Goal: Task Accomplishment & Management: Manage account settings

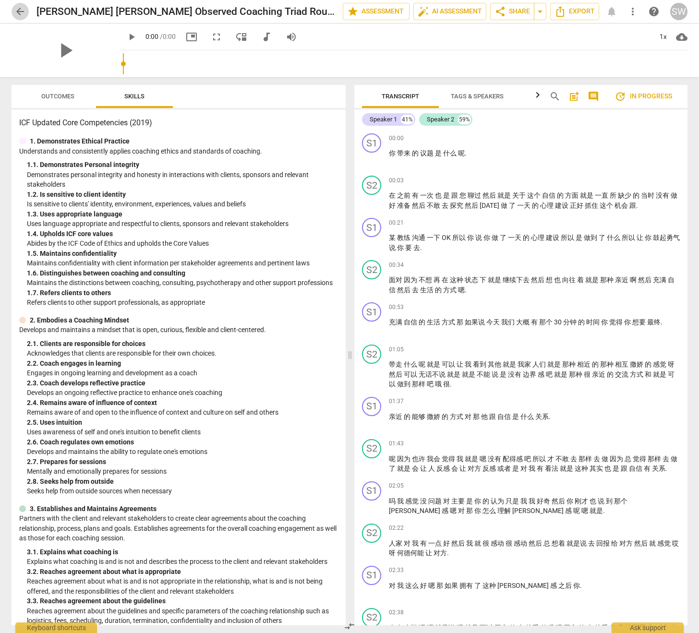
click at [19, 12] on span "arrow_back" at bounding box center [20, 12] width 12 height 12
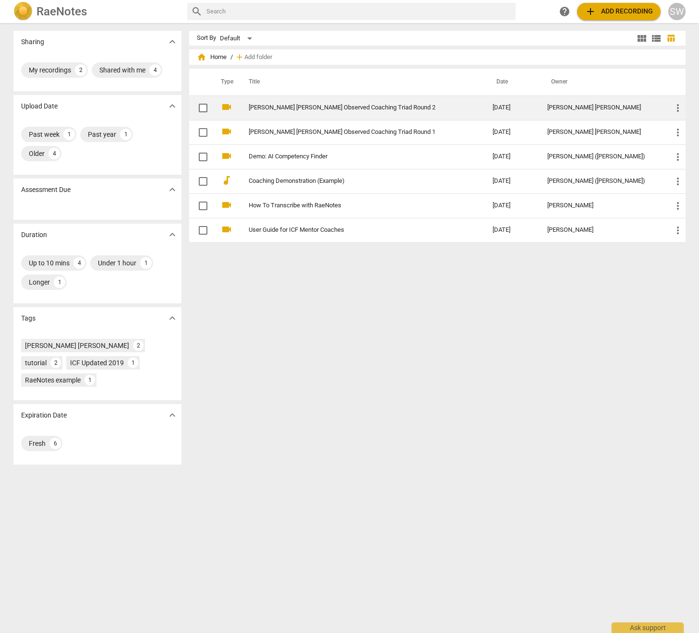
click at [319, 108] on link "[PERSON_NAME] [PERSON_NAME] Observed Coaching Triad Round 2" at bounding box center [353, 107] width 209 height 7
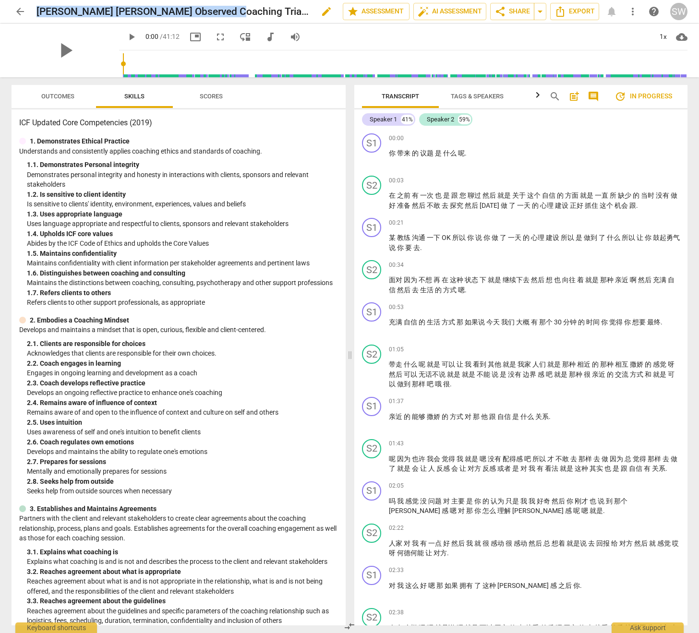
drag, startPoint x: 230, startPoint y: 11, endPoint x: 37, endPoint y: 12, distance: 193.0
click at [37, 12] on div "Sam Wu Observed Coaching Triad Round 2 edit" at bounding box center [185, 11] width 299 height 17
copy h2 "[PERSON_NAME] [PERSON_NAME] Observed Coaching Triad Round 2"
click at [675, 13] on div "SW" at bounding box center [678, 11] width 17 height 17
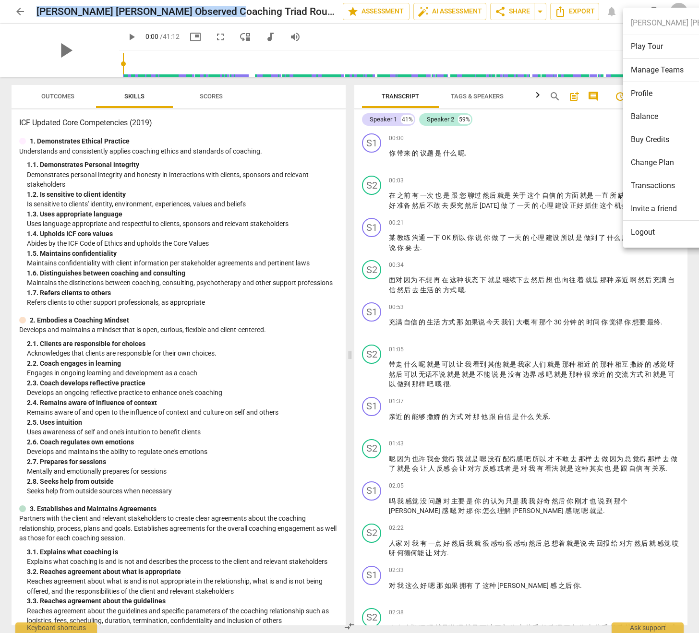
click at [660, 236] on li "Logout" at bounding box center [689, 232] width 133 height 23
